Goal: Task Accomplishment & Management: Manage account settings

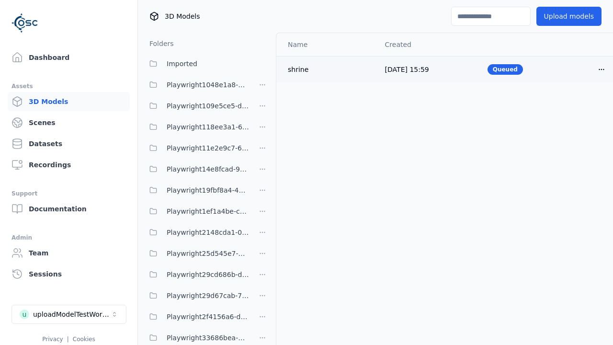
click at [602, 69] on html "Support Dashboard Assets 3D Models Scenes Datasets Recordings Support Documenta…" at bounding box center [306, 172] width 613 height 345
click at [581, 105] on div "Delete" at bounding box center [580, 105] width 57 height 15
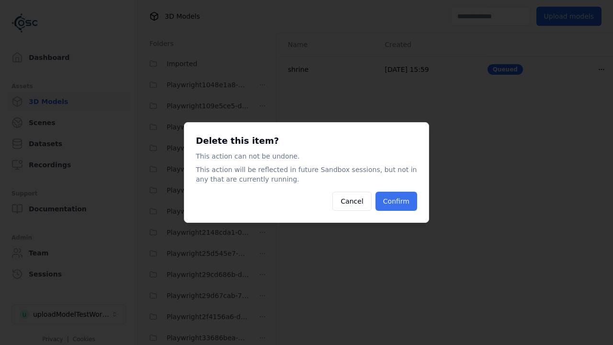
click at [398, 201] on button "Confirm" at bounding box center [397, 201] width 42 height 19
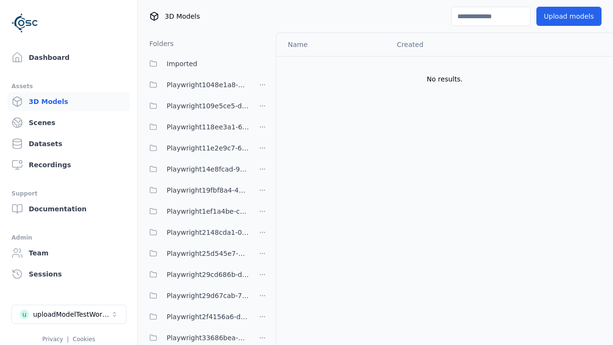
click at [262, 172] on html "Support Dashboard Assets 3D Models Scenes Datasets Recordings Support Documenta…" at bounding box center [306, 172] width 613 height 345
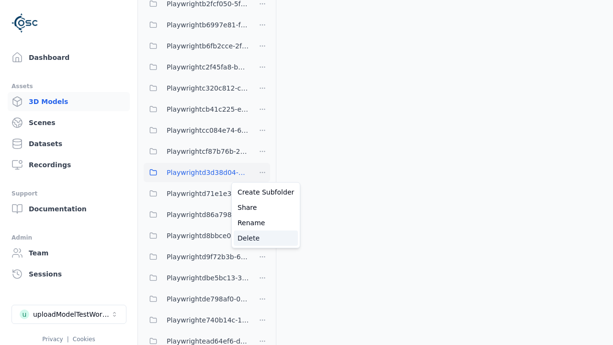
click at [262, 238] on div "Delete" at bounding box center [266, 237] width 64 height 15
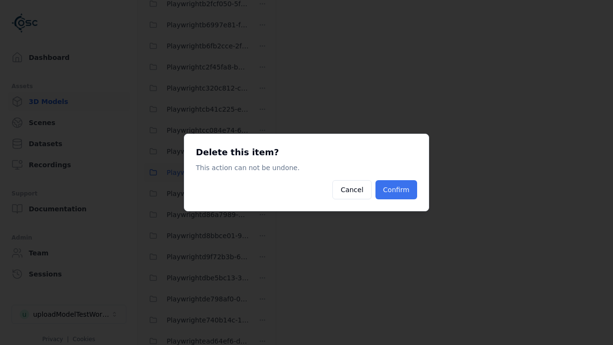
click at [398, 190] on button "Confirm" at bounding box center [397, 189] width 42 height 19
